Goal: Task Accomplishment & Management: Complete application form

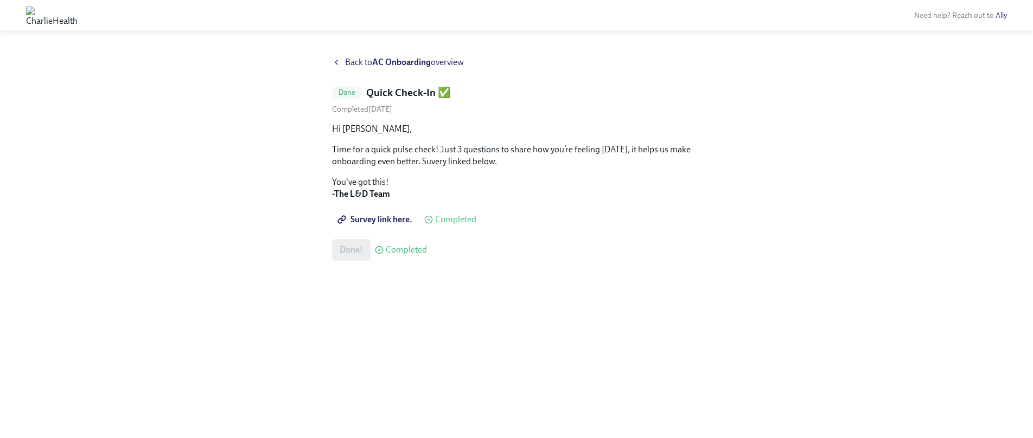
click at [387, 222] on span "Survey link here." at bounding box center [376, 219] width 73 height 11
click at [363, 70] on div "Back to AC Onboarding overview Done Quick Check-In ✅ Completed October 9th Hi S…" at bounding box center [516, 234] width 369 height 356
click at [363, 63] on span "Back to AC Onboarding overview" at bounding box center [404, 62] width 119 height 12
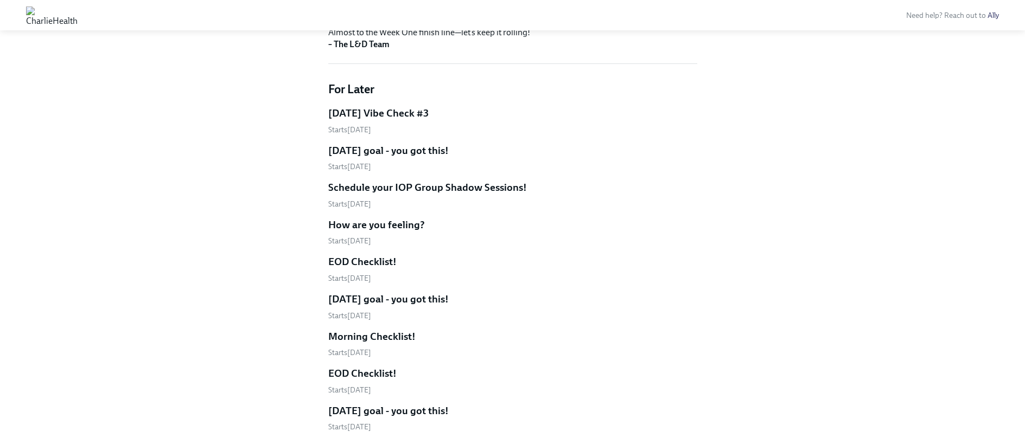
scroll to position [355, 0]
click at [336, 153] on h5 "Today's goal - you got this!" at bounding box center [388, 151] width 120 height 14
